Goal: Task Accomplishment & Management: Manage account settings

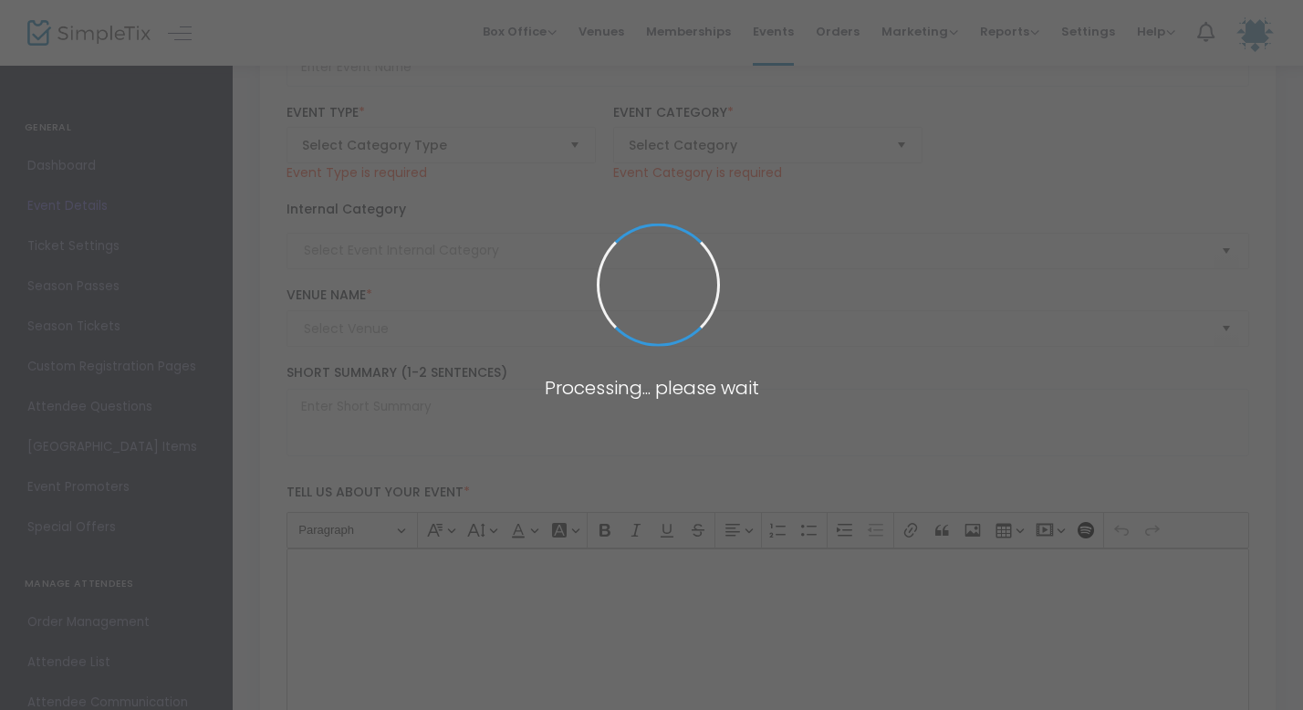
type input "Mother Son Dance *SOLD OUT*"
type textarea "Join us for a magical evening and create memories with your son at the Mother S…"
checkbox input "true"
type input "Buy Tickets"
type input "Port Farms"
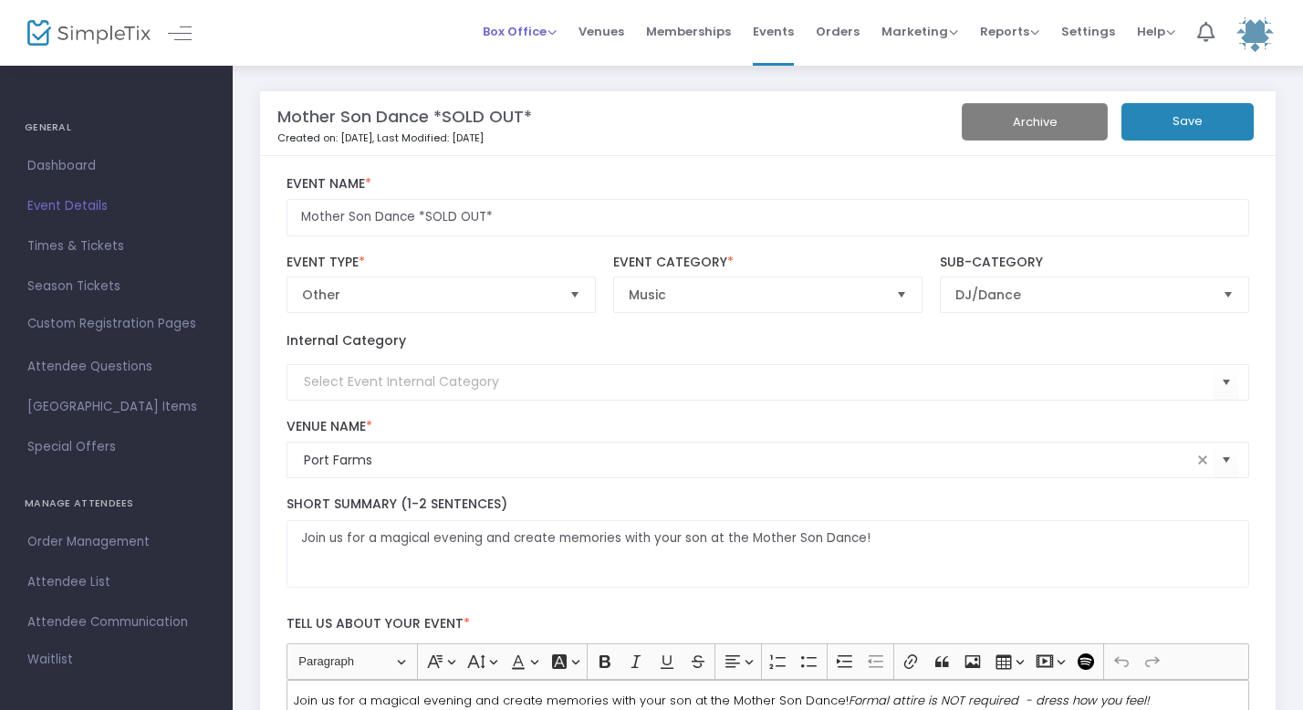
click at [513, 24] on span "Box Office" at bounding box center [520, 31] width 74 height 17
click at [525, 102] on li "Bookings" at bounding box center [548, 97] width 131 height 36
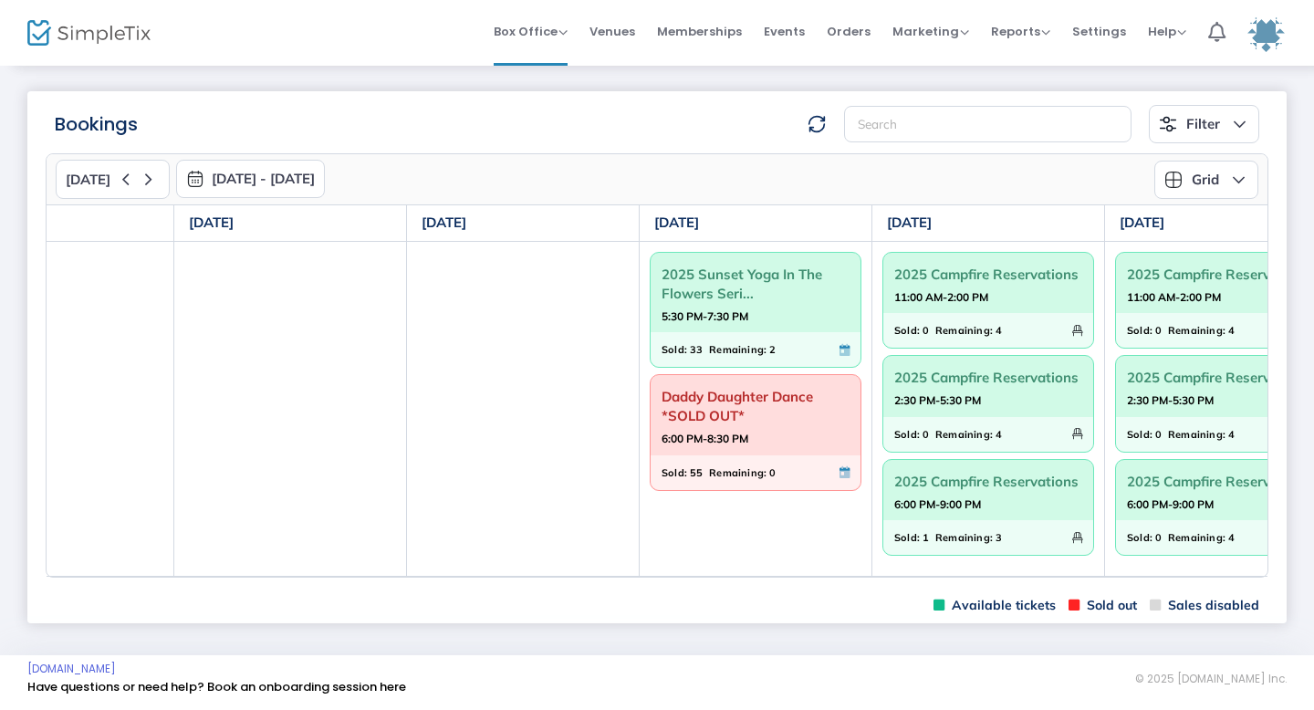
scroll to position [0, 344]
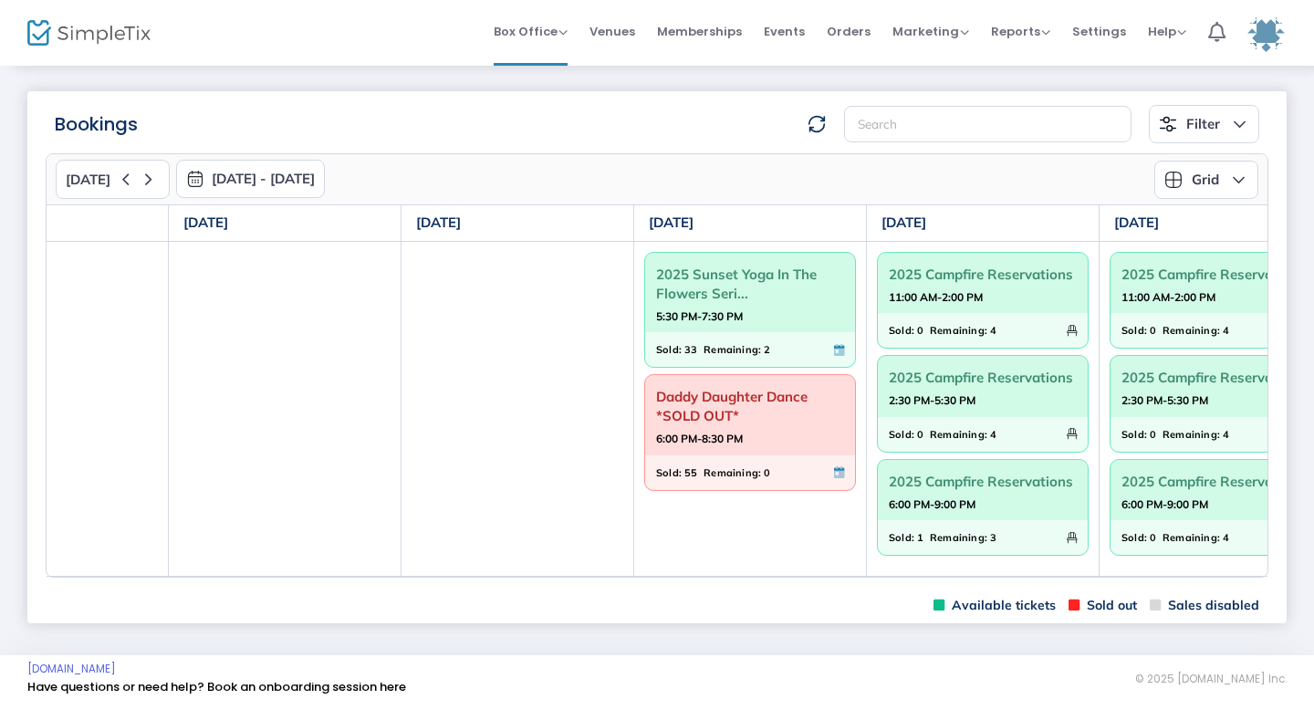
click at [944, 531] on span "Remaining:" at bounding box center [959, 538] width 58 height 20
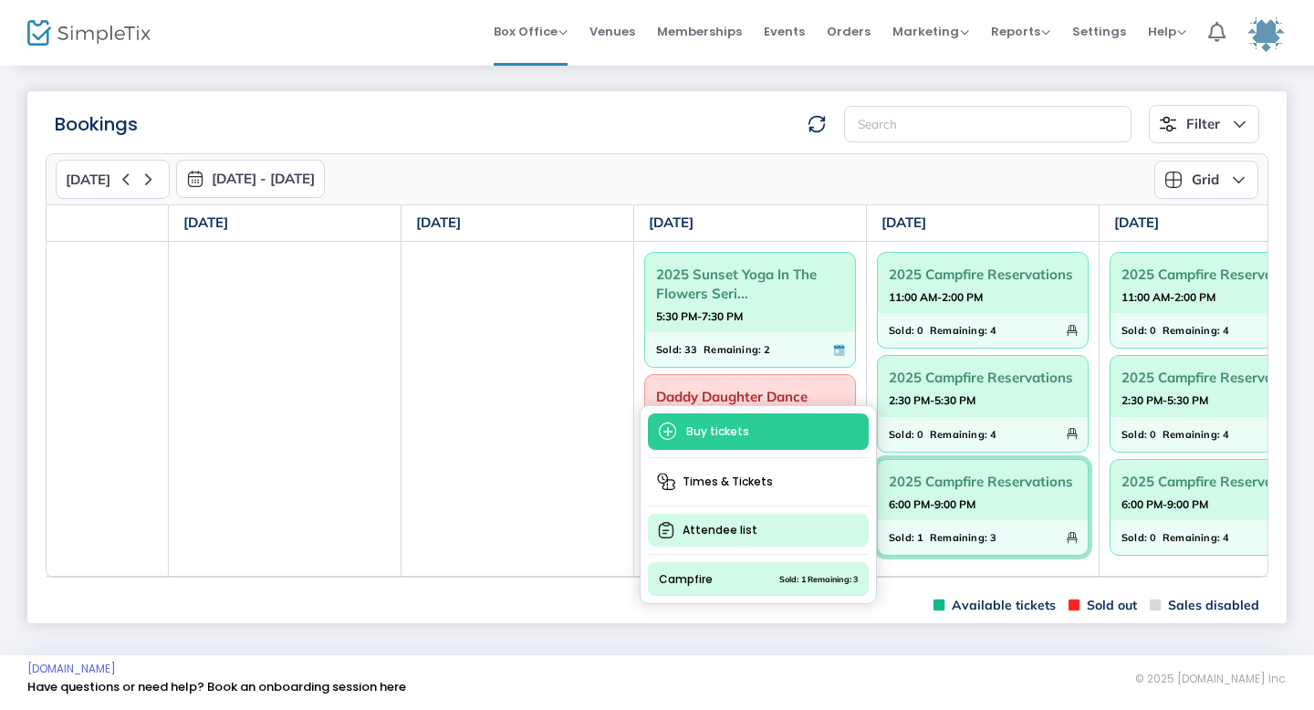
click at [758, 517] on span "Attendee list" at bounding box center [758, 530] width 221 height 33
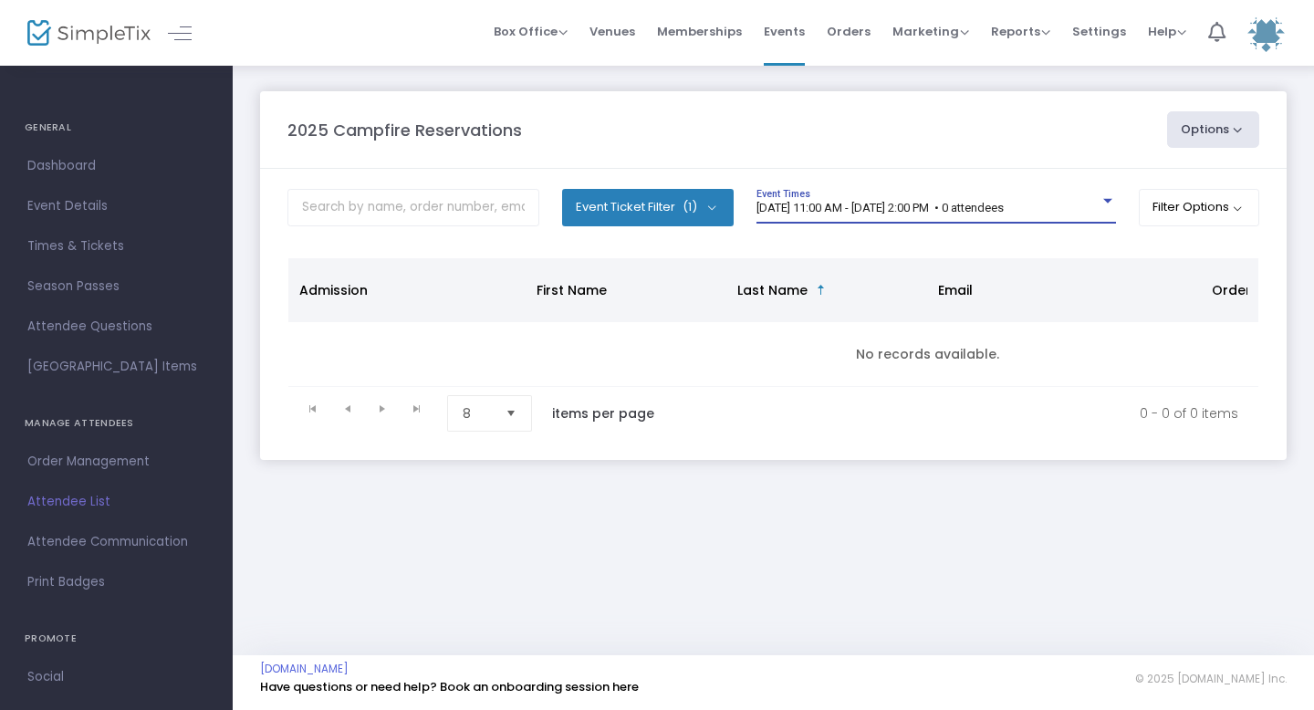
click at [901, 202] on span "[DATE] 11:00 AM - [DATE] 2:00 PM • 0 attendees" at bounding box center [880, 208] width 247 height 14
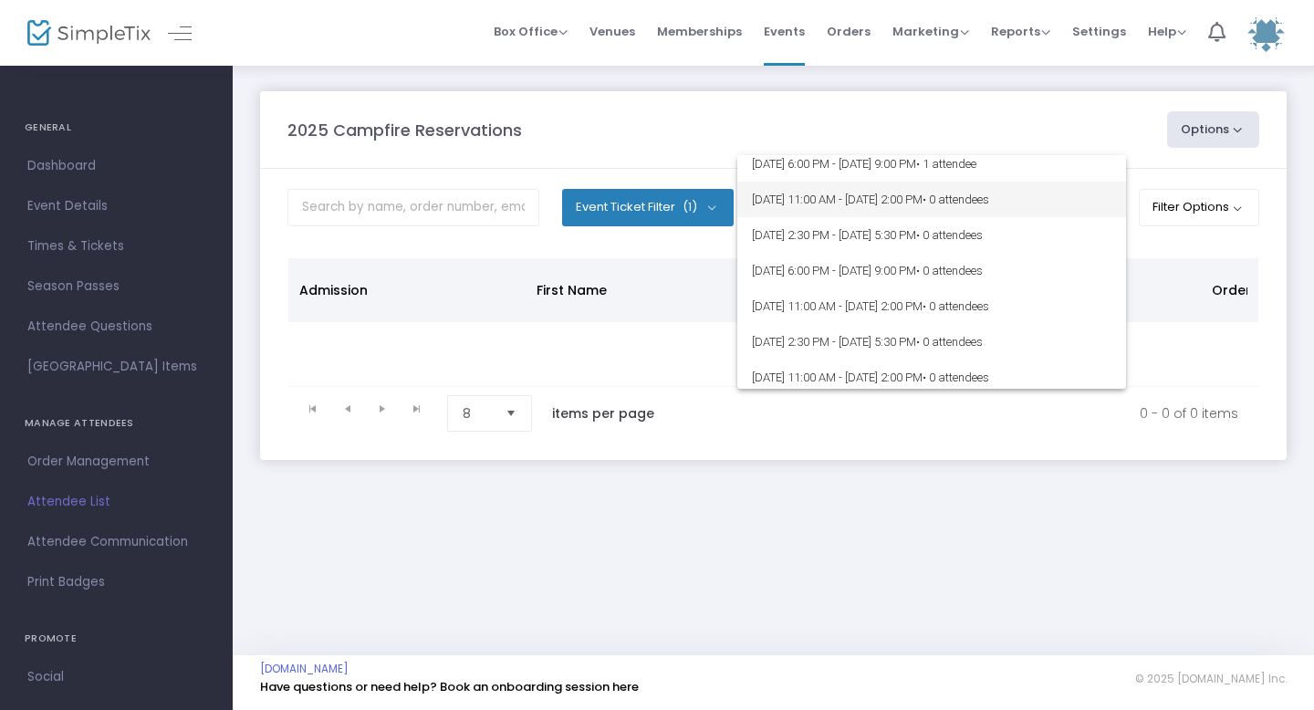
scroll to position [547, 0]
click at [917, 197] on span "[DATE] 6:00 PM - [DATE] 9:00 PM • 1 attendee" at bounding box center [932, 196] width 360 height 36
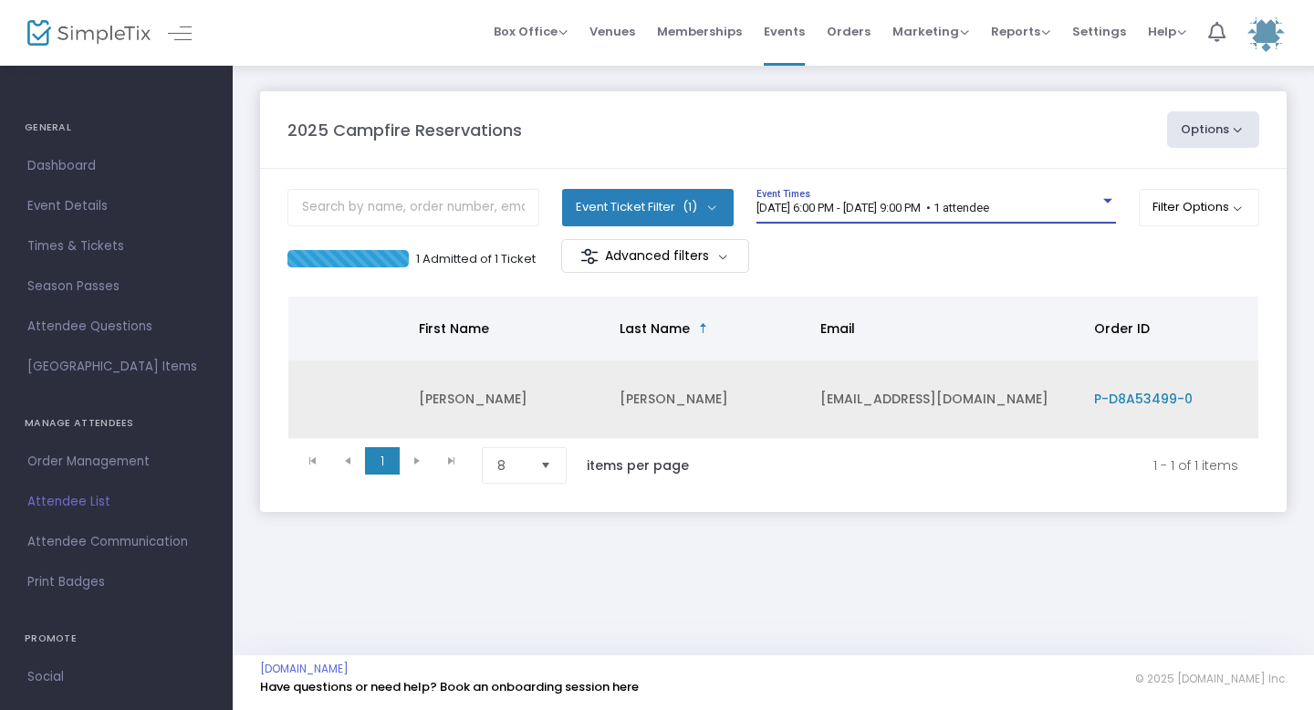
scroll to position [0, 308]
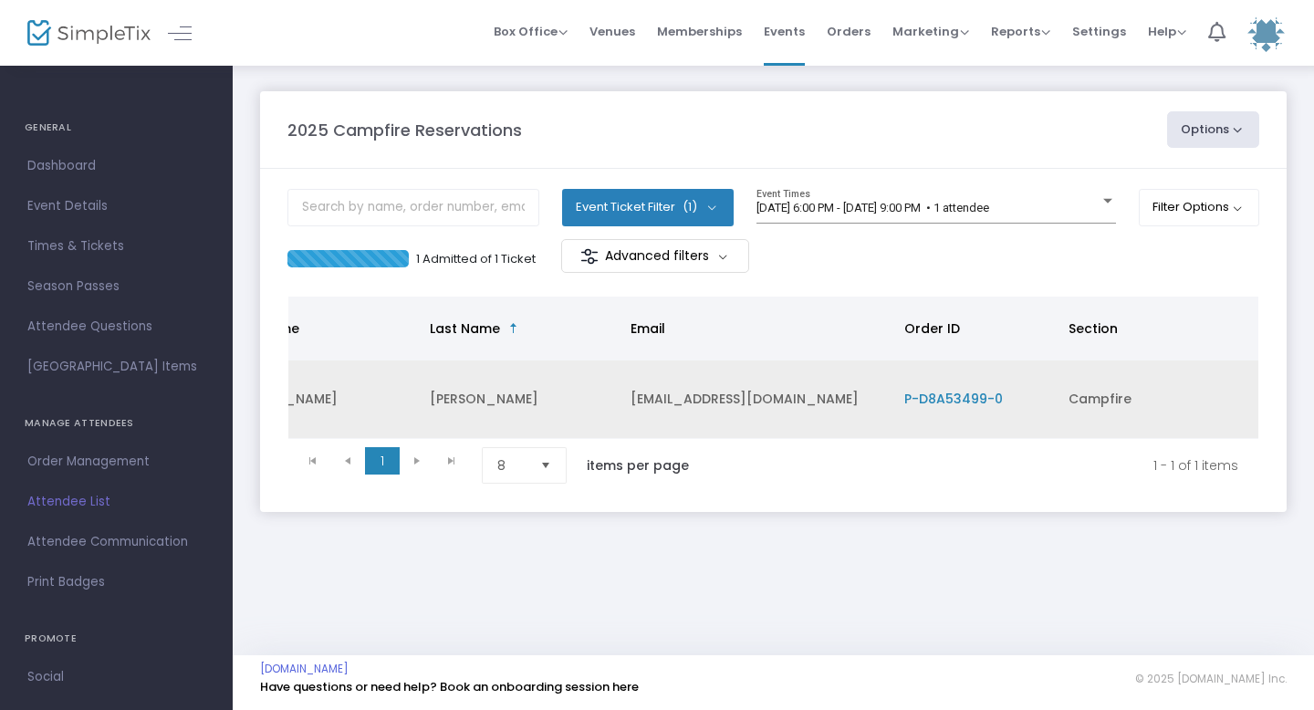
click at [960, 394] on span "P-D8A53499-0" at bounding box center [954, 399] width 99 height 18
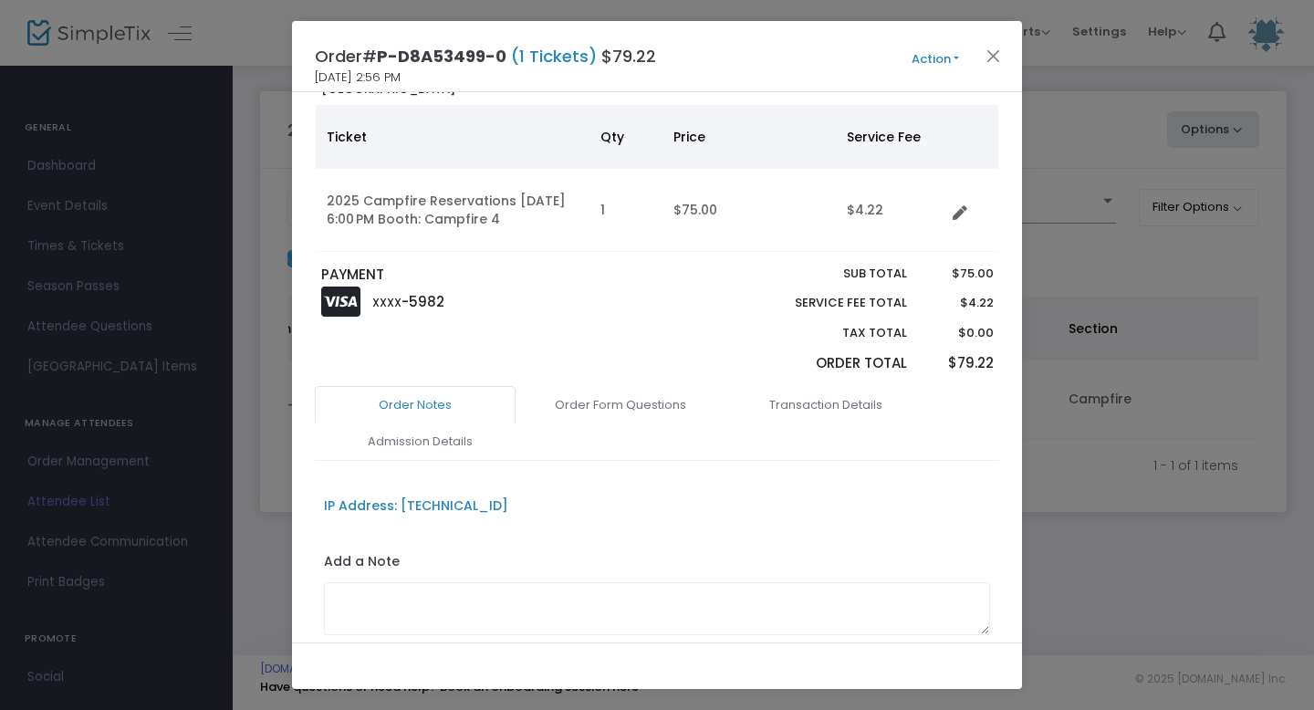
scroll to position [239, 0]
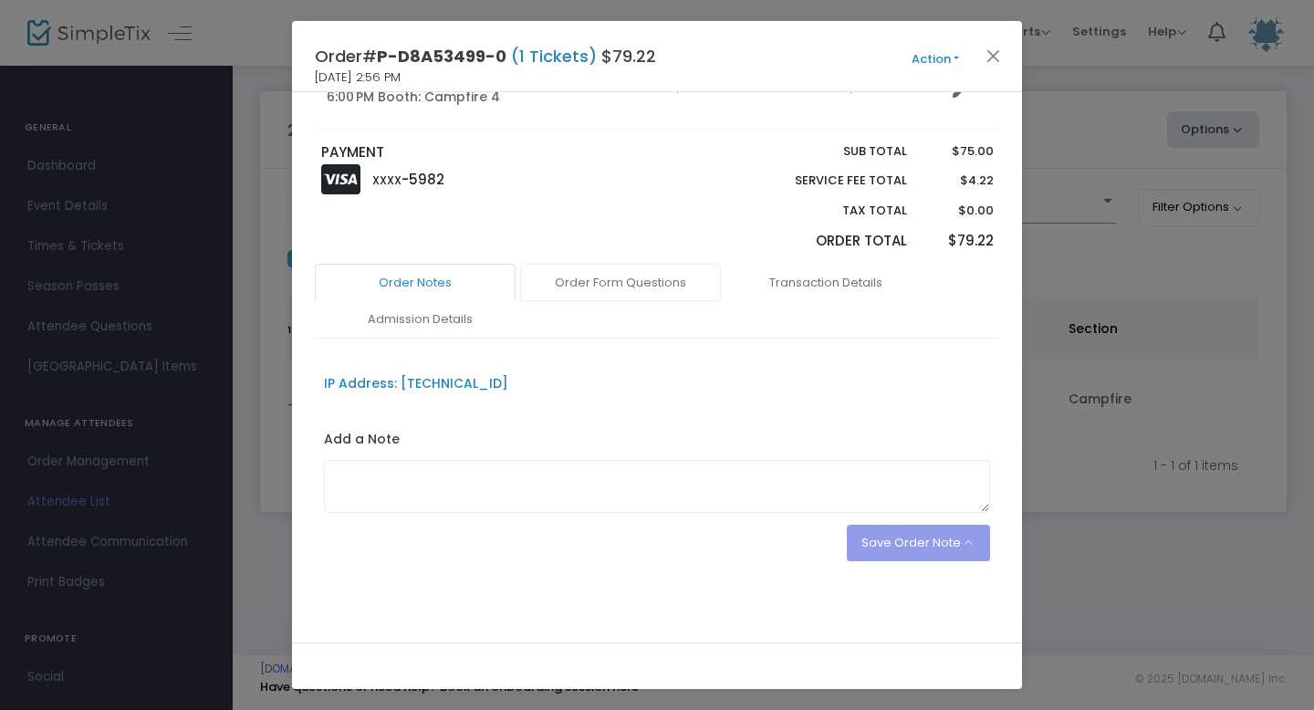
click at [610, 286] on link "Order Form Questions" at bounding box center [620, 283] width 201 height 38
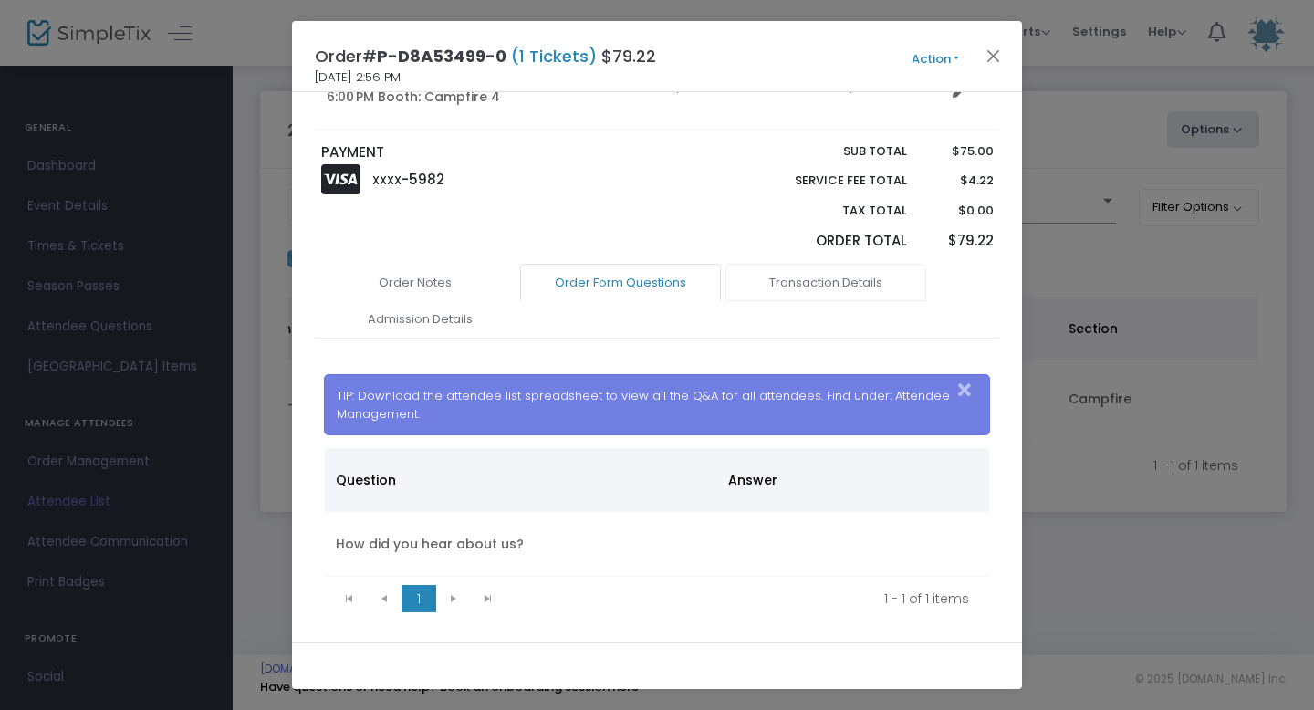
click at [798, 290] on link "Transaction Details" at bounding box center [826, 283] width 201 height 38
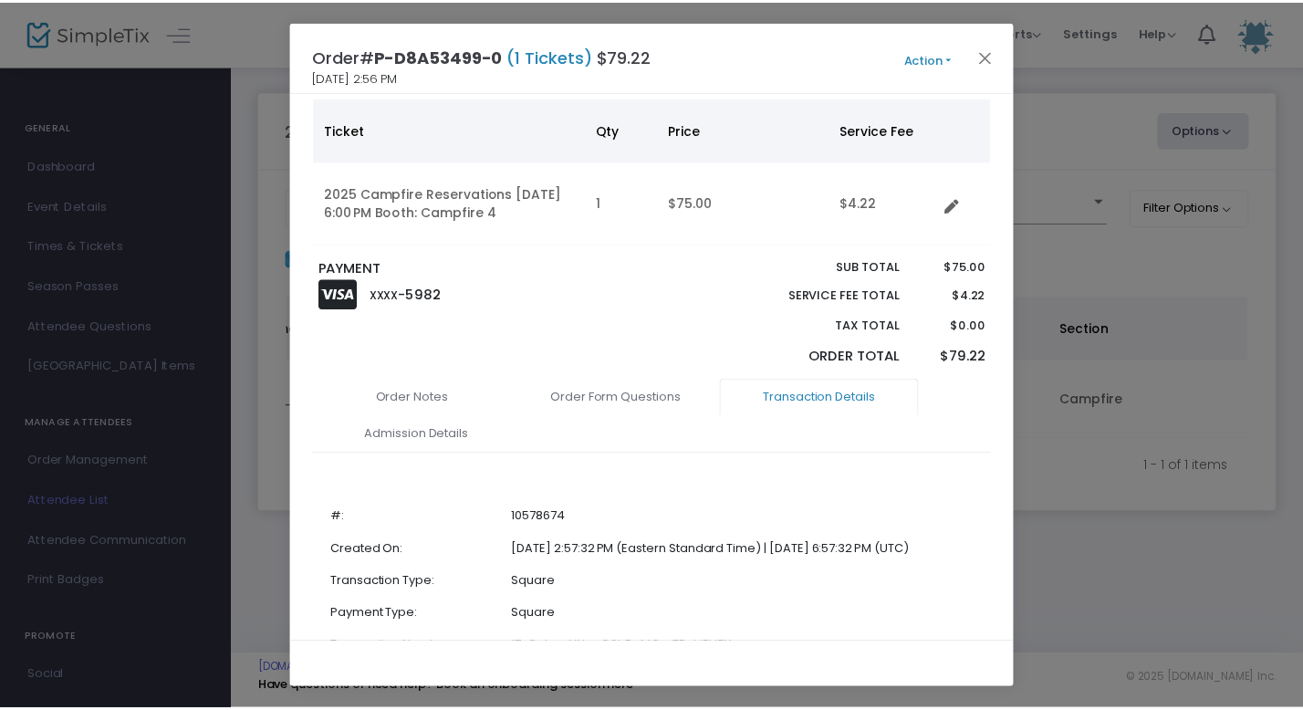
scroll to position [128, 0]
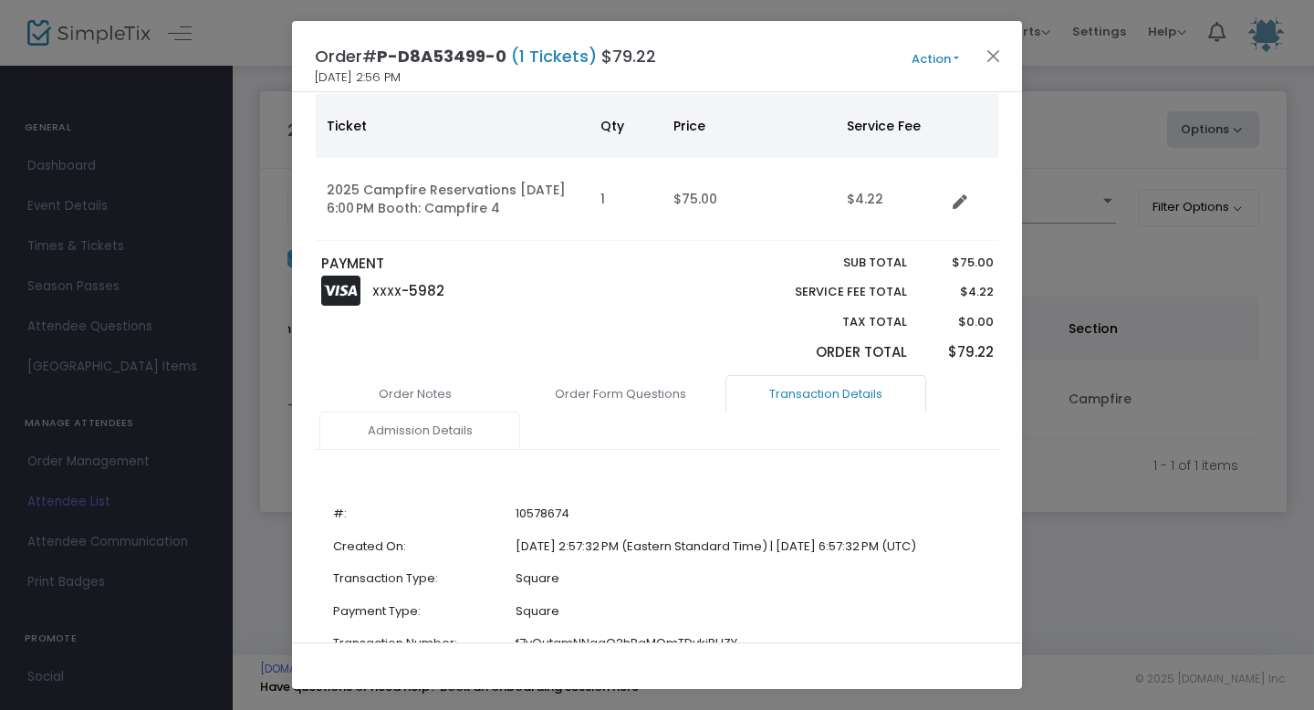
click at [440, 433] on link "Admission Details" at bounding box center [419, 431] width 201 height 38
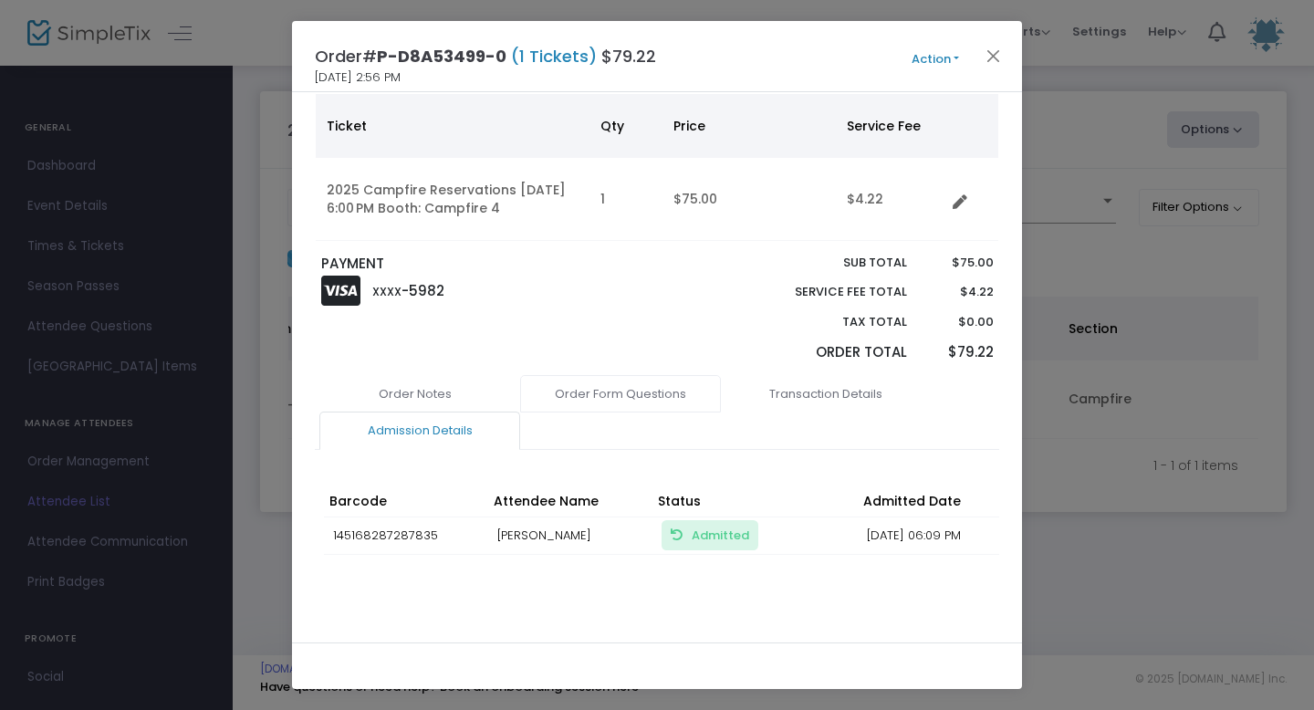
click at [668, 395] on link "Order Form Questions" at bounding box center [620, 394] width 201 height 38
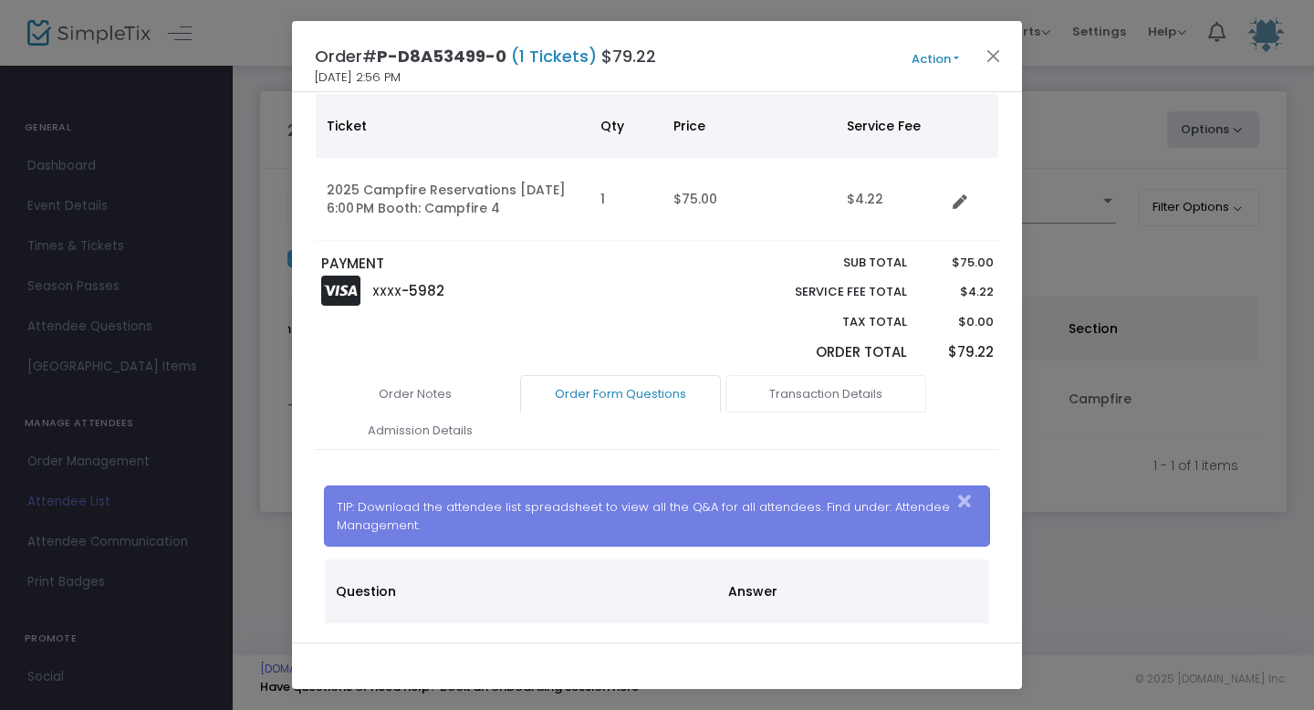
click at [800, 393] on link "Transaction Details" at bounding box center [826, 394] width 201 height 38
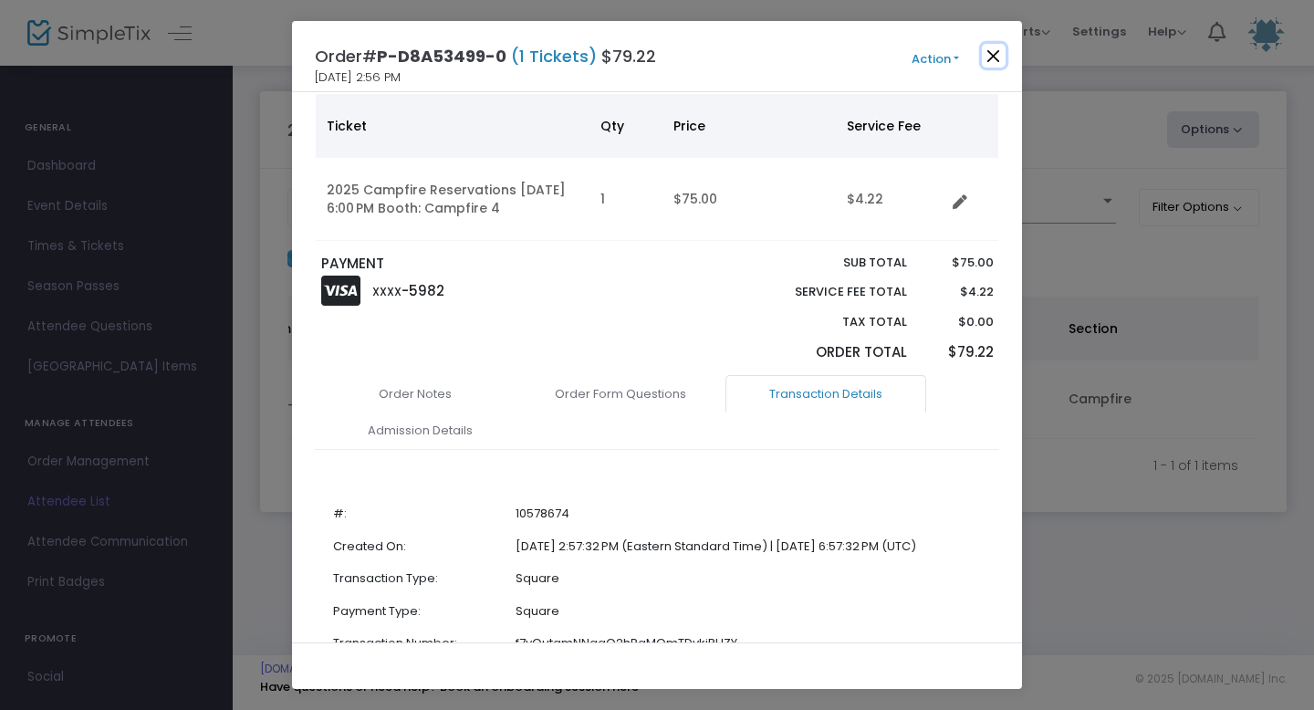
click at [991, 49] on button "Close" at bounding box center [994, 56] width 24 height 24
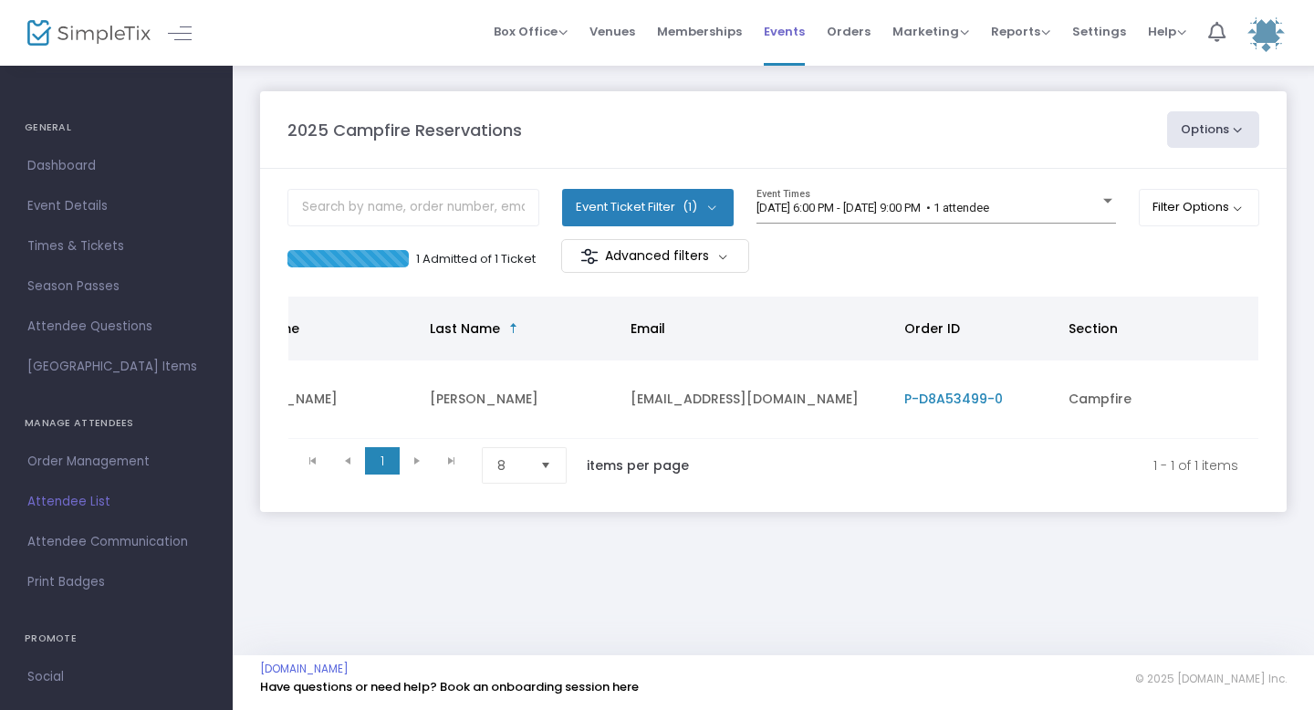
click at [794, 30] on span "Events" at bounding box center [784, 31] width 41 height 47
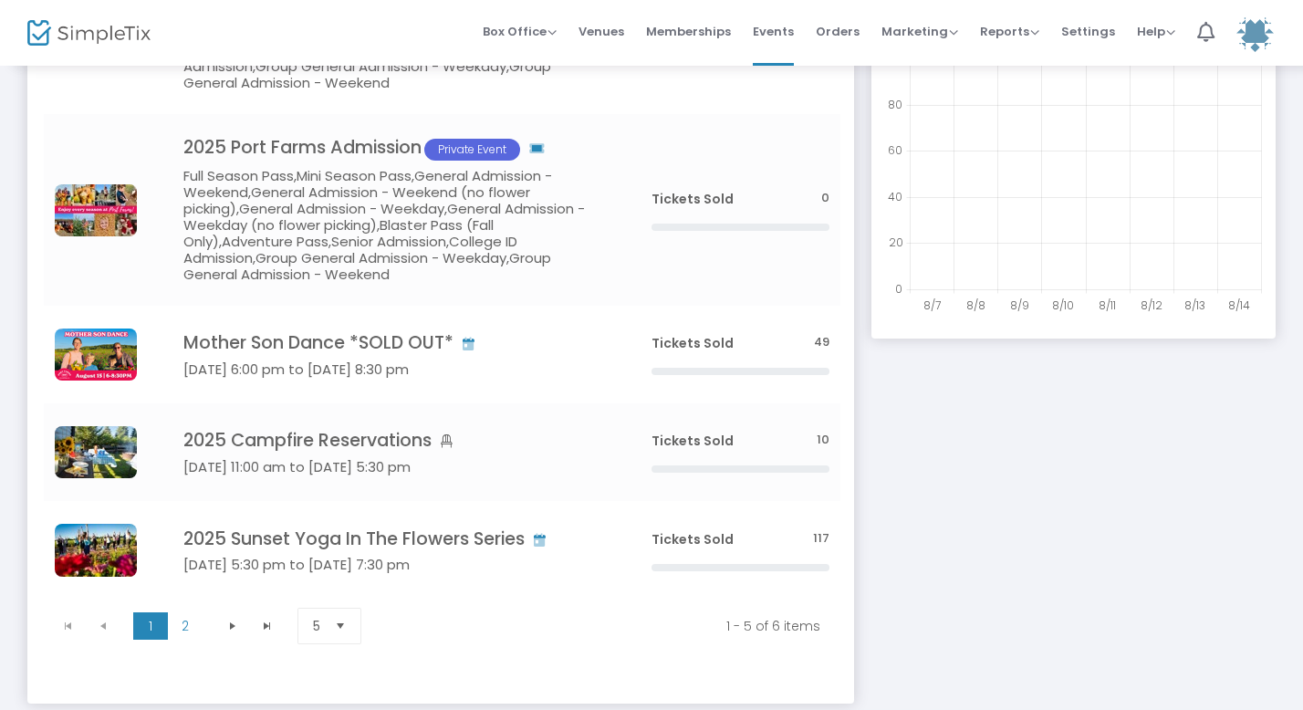
scroll to position [440, 0]
